Goal: Information Seeking & Learning: Find specific page/section

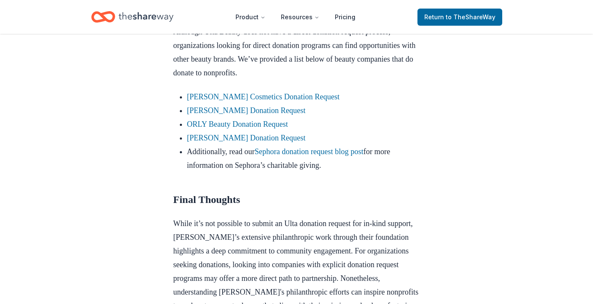
scroll to position [770, 0]
click at [282, 101] on link "[PERSON_NAME] Cosmetics Donation Request" at bounding box center [263, 96] width 152 height 9
click at [286, 101] on link "[PERSON_NAME] Cosmetics Donation Request" at bounding box center [263, 96] width 152 height 9
click at [286, 114] on link "Elizabeth Arden Donation Request" at bounding box center [246, 110] width 119 height 9
click at [247, 114] on link "Elizabeth Arden Donation Request" at bounding box center [246, 110] width 119 height 9
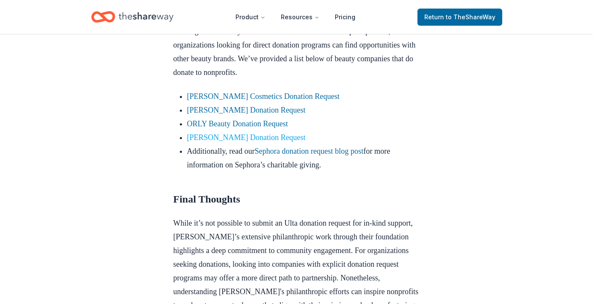
click at [235, 142] on link "[PERSON_NAME] Donation Request" at bounding box center [246, 137] width 119 height 9
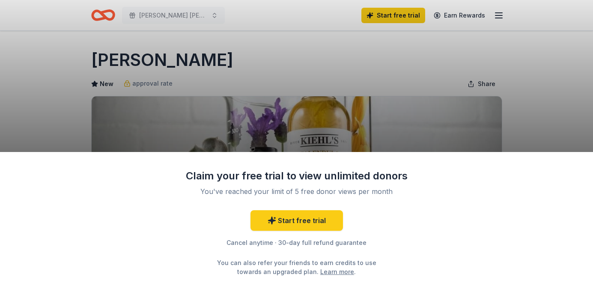
click at [84, 111] on div "Claim your free trial to view unlimited donors You've reached your limit of 5 f…" at bounding box center [296, 152] width 593 height 304
